Goal: Navigation & Orientation: Find specific page/section

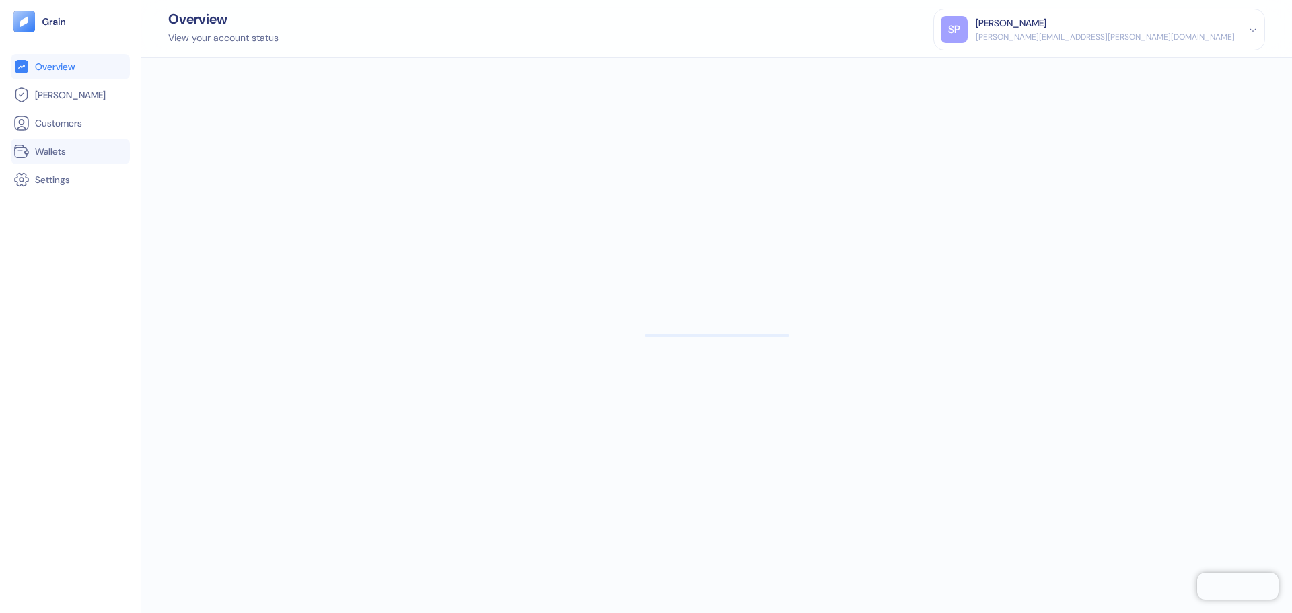
click at [63, 144] on link "Wallets" at bounding box center [70, 151] width 114 height 16
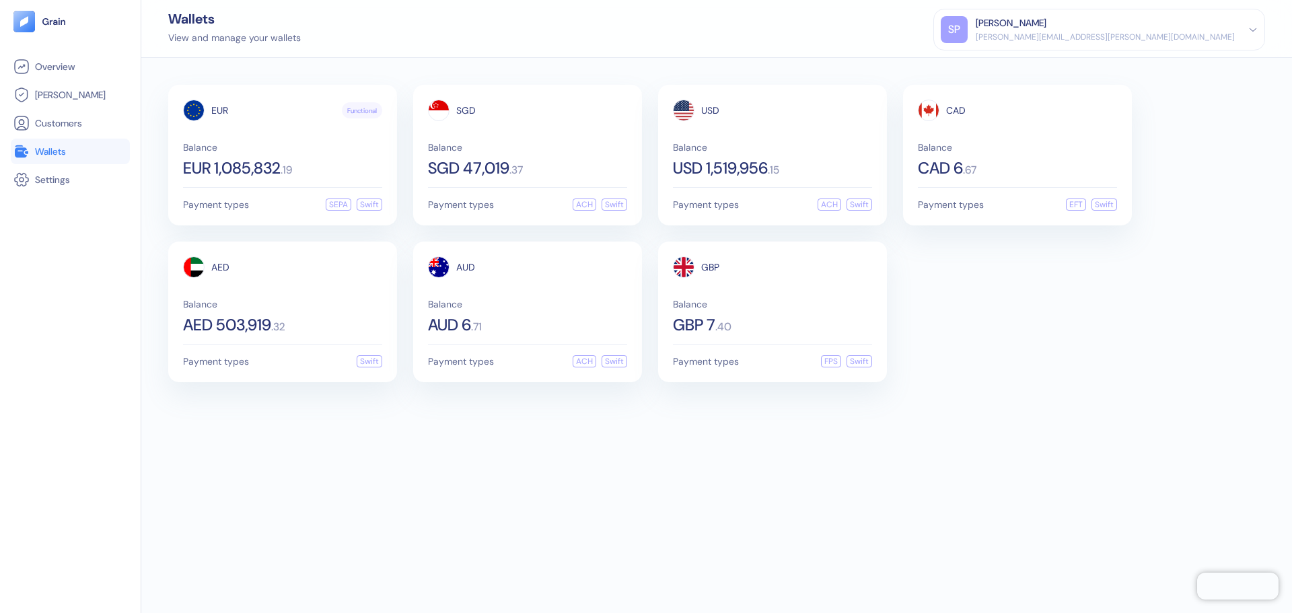
click at [1062, 299] on div "EUR Functional Balance EUR 1,085,832 . 19 Payment types SEPA Swift SGD Balance …" at bounding box center [716, 234] width 1097 height 298
click at [756, 156] on div "Balance USD 1,519,956 . 15" at bounding box center [772, 160] width 199 height 34
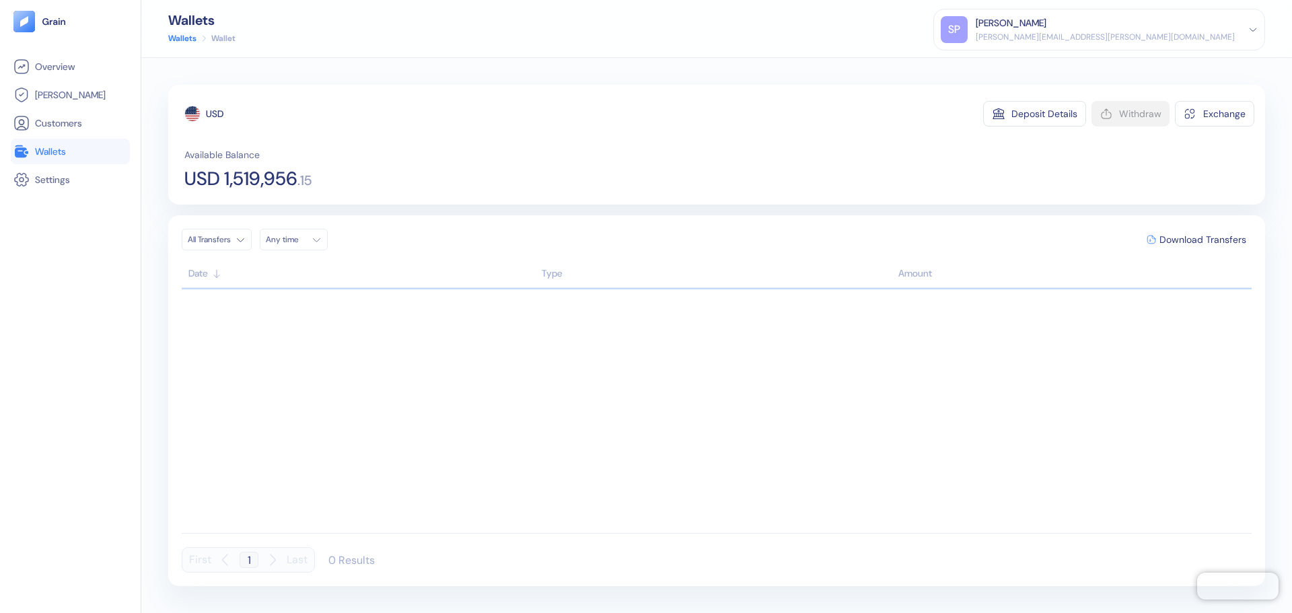
click at [79, 152] on link "Wallets" at bounding box center [70, 151] width 114 height 16
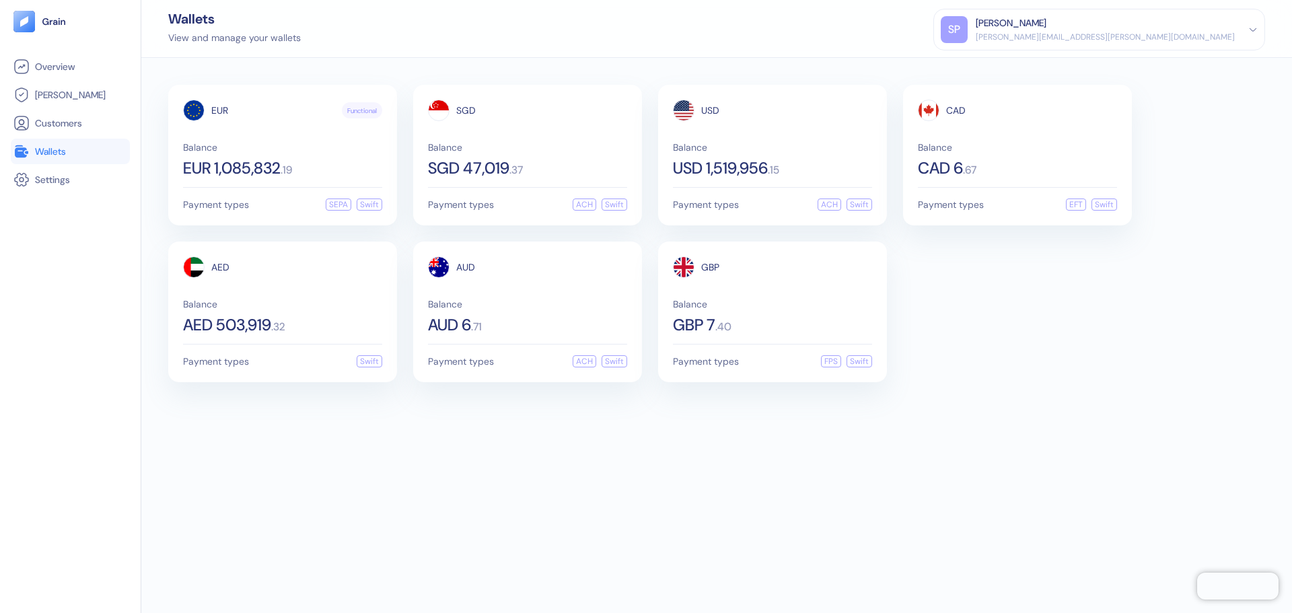
click at [955, 49] on div "Wallets View and manage your wallets [PERSON_NAME] Patil [EMAIL_ADDRESS][PERSON…" at bounding box center [716, 29] width 1151 height 58
click at [934, 534] on div "EUR Functional Balance EUR 1,085,832 . 19 Payment types SEPA Swift SGD Balance …" at bounding box center [716, 335] width 1151 height 555
click at [973, 324] on div "EUR Functional Balance EUR 1,085,832 . 19 Payment types SEPA Swift SGD Balance …" at bounding box center [716, 234] width 1097 height 298
click at [446, 161] on span "SGD 47,019" at bounding box center [468, 168] width 81 height 16
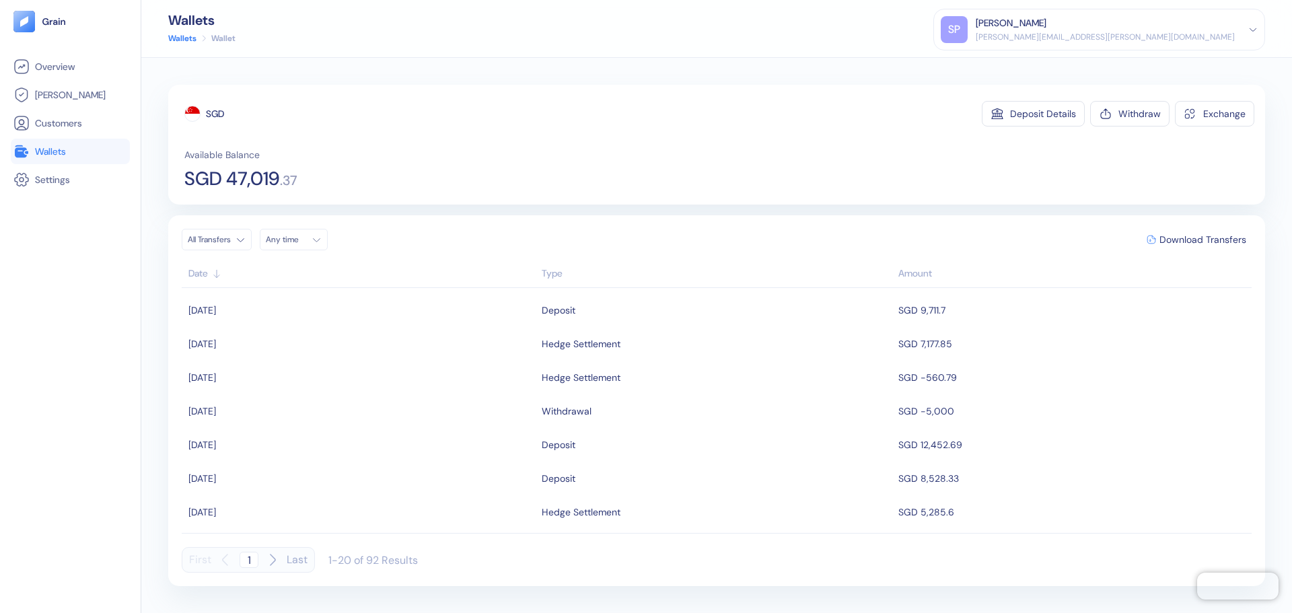
click at [46, 149] on span "Wallets" at bounding box center [50, 151] width 31 height 13
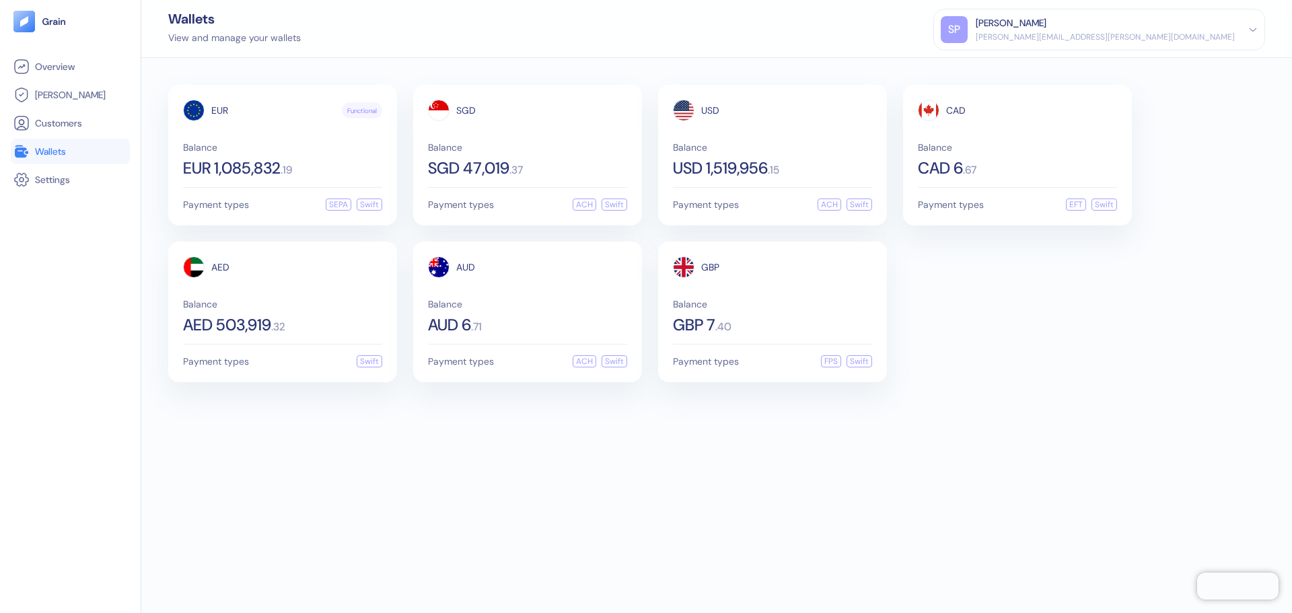
click at [460, 36] on div "Wallets View and manage your wallets [PERSON_NAME] Patil [EMAIL_ADDRESS][PERSON…" at bounding box center [716, 29] width 1151 height 58
drag, startPoint x: 542, startPoint y: 460, endPoint x: 575, endPoint y: 486, distance: 42.2
click at [543, 460] on div "EUR Functional Balance EUR 1,085,832 . 19 Payment types SEPA Swift SGD Balance …" at bounding box center [716, 335] width 1151 height 555
